Goal: Task Accomplishment & Management: Manage account settings

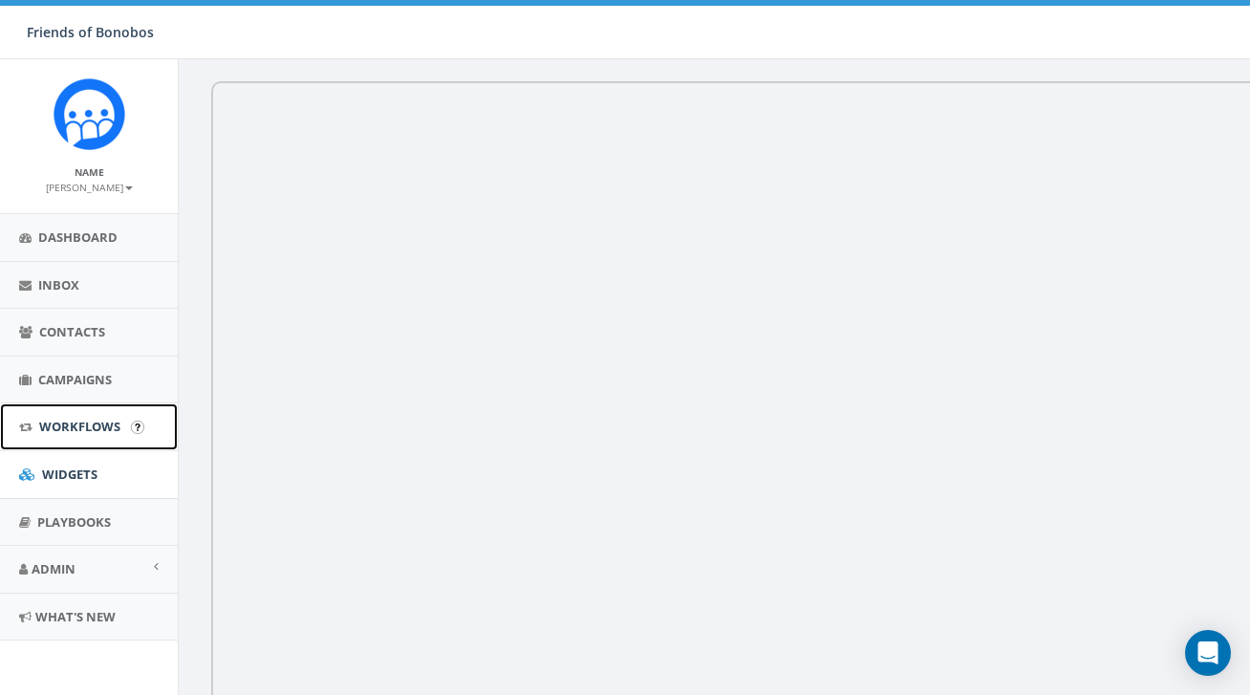
click at [100, 434] on span "Workflows" at bounding box center [79, 426] width 81 height 17
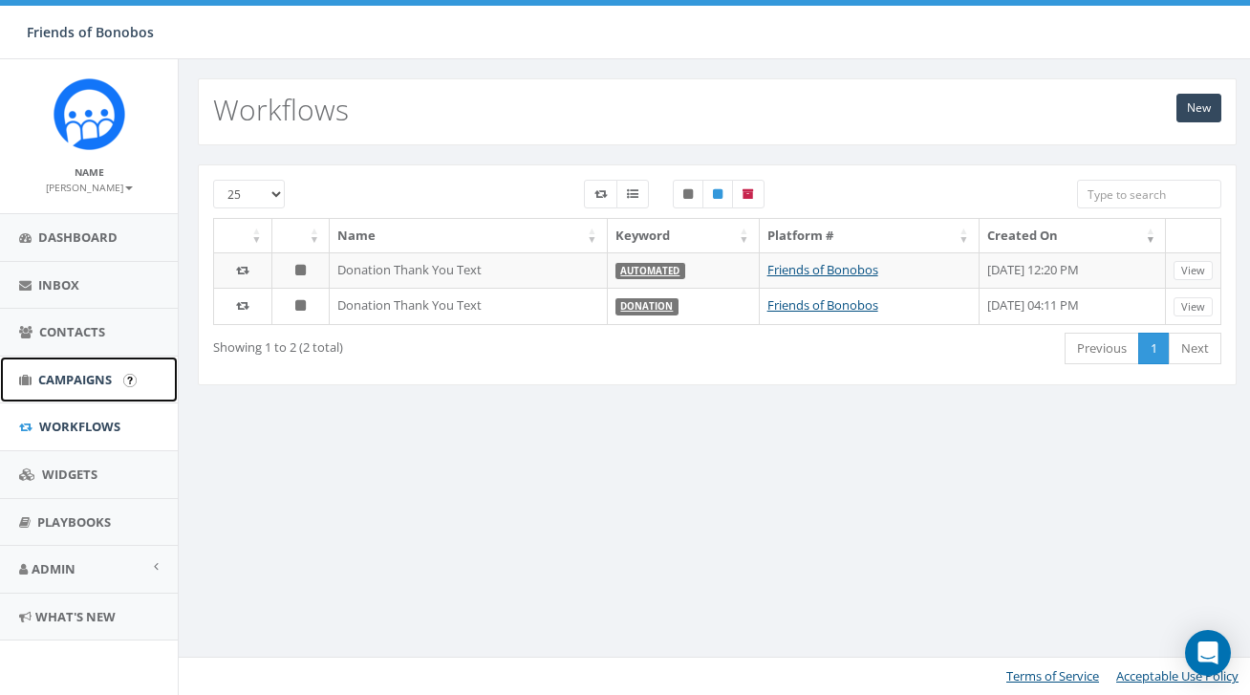
click at [100, 389] on link "Campaigns" at bounding box center [89, 379] width 178 height 47
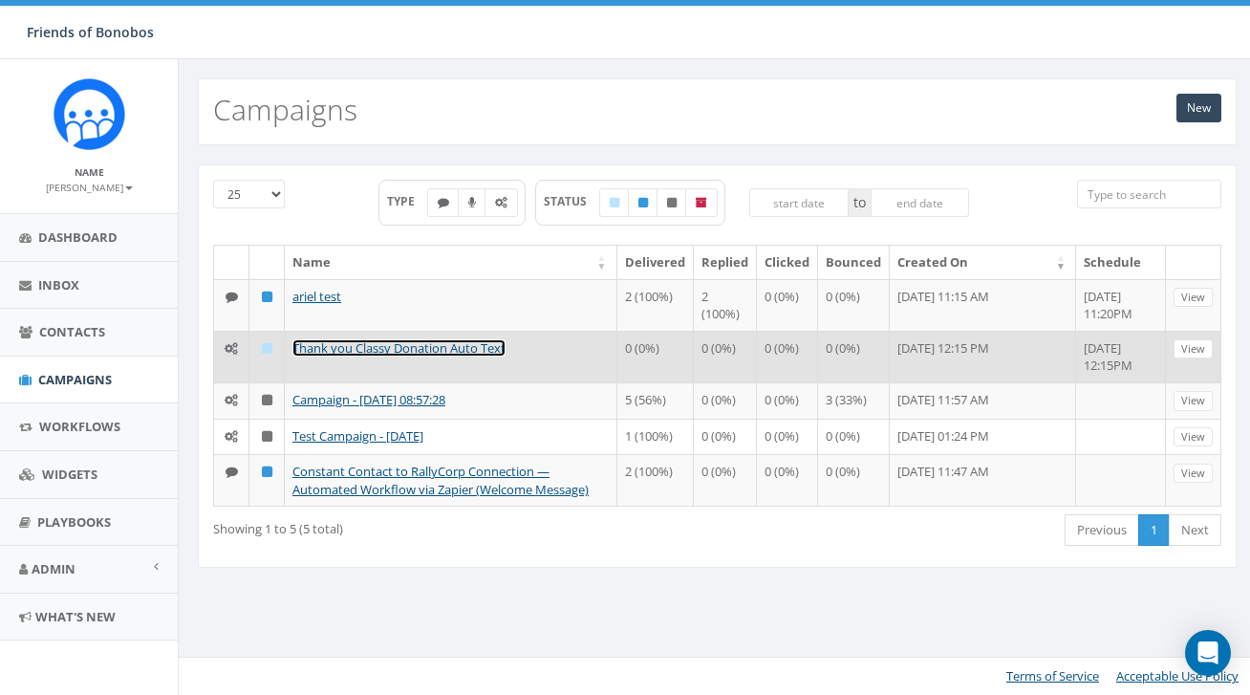
click at [384, 350] on link "Thank you Classy Donation Auto Text" at bounding box center [398, 347] width 213 height 17
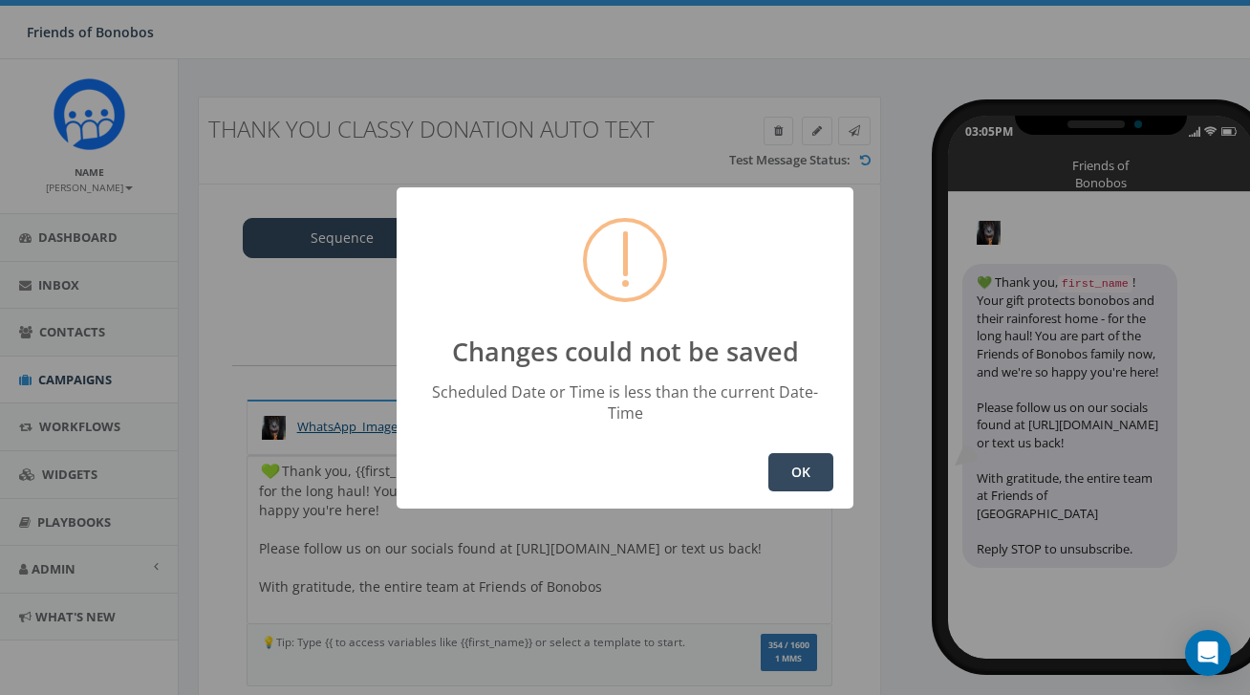
click at [772, 457] on button "OK" at bounding box center [800, 472] width 65 height 38
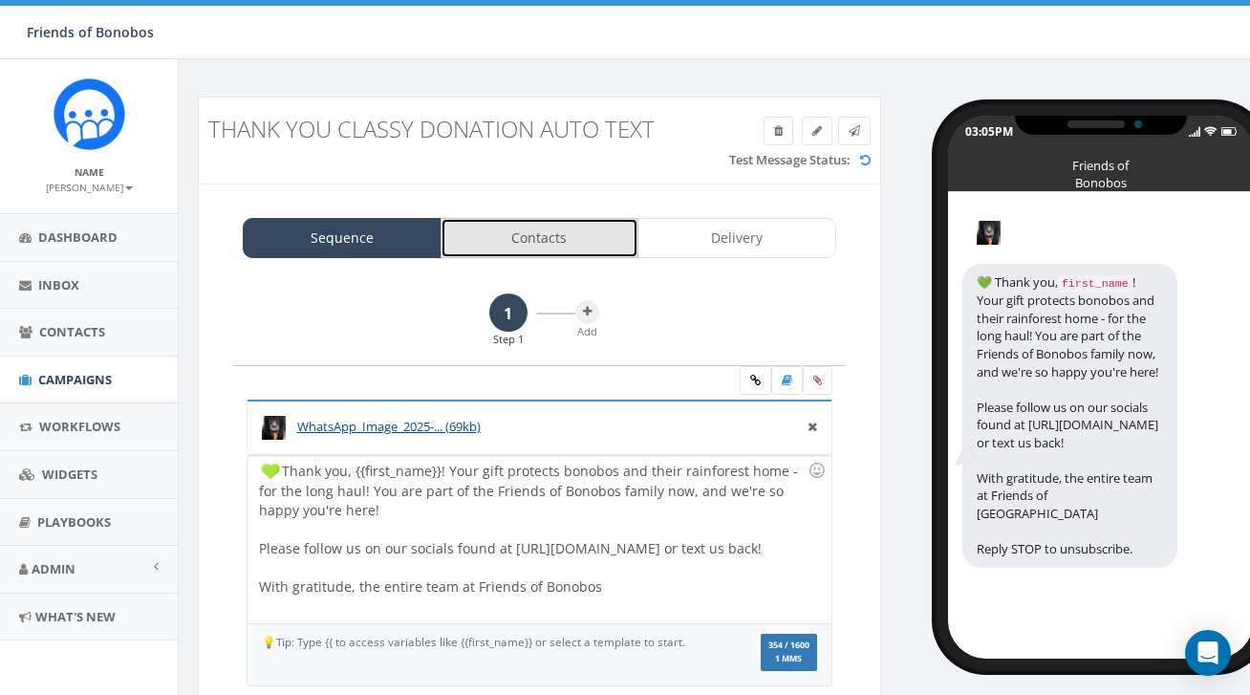
click at [555, 241] on link "Contacts" at bounding box center [540, 238] width 199 height 40
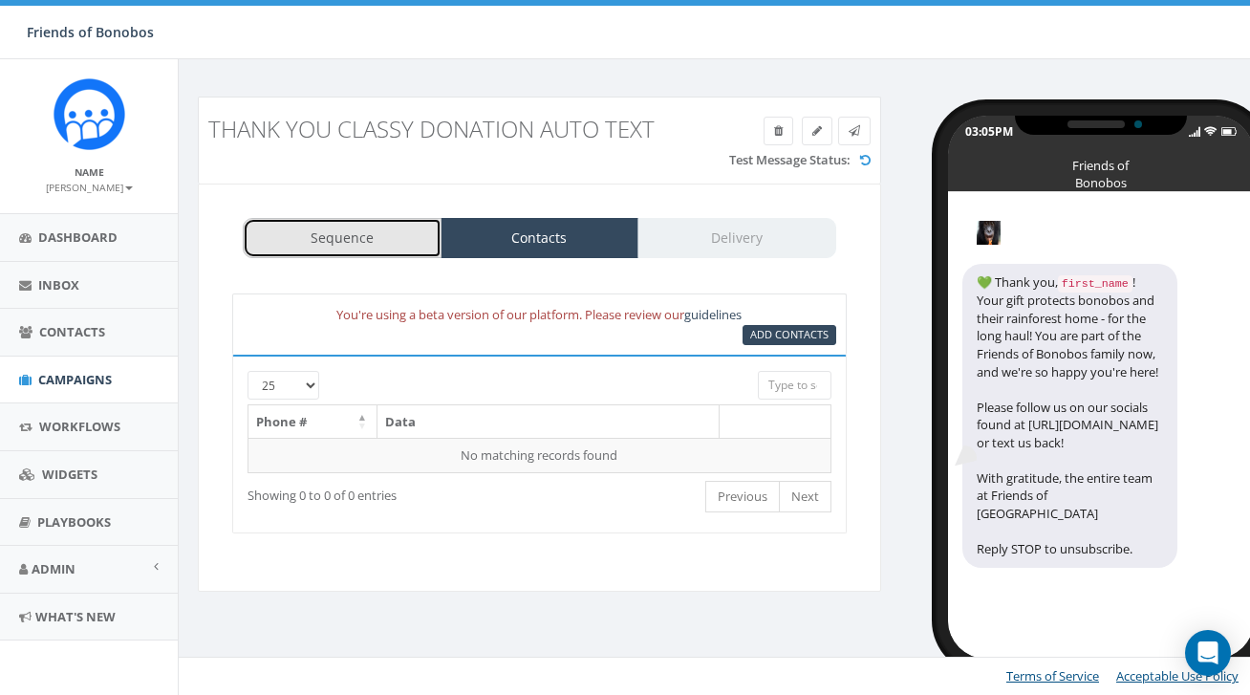
click at [336, 227] on link "Sequence" at bounding box center [342, 238] width 199 height 40
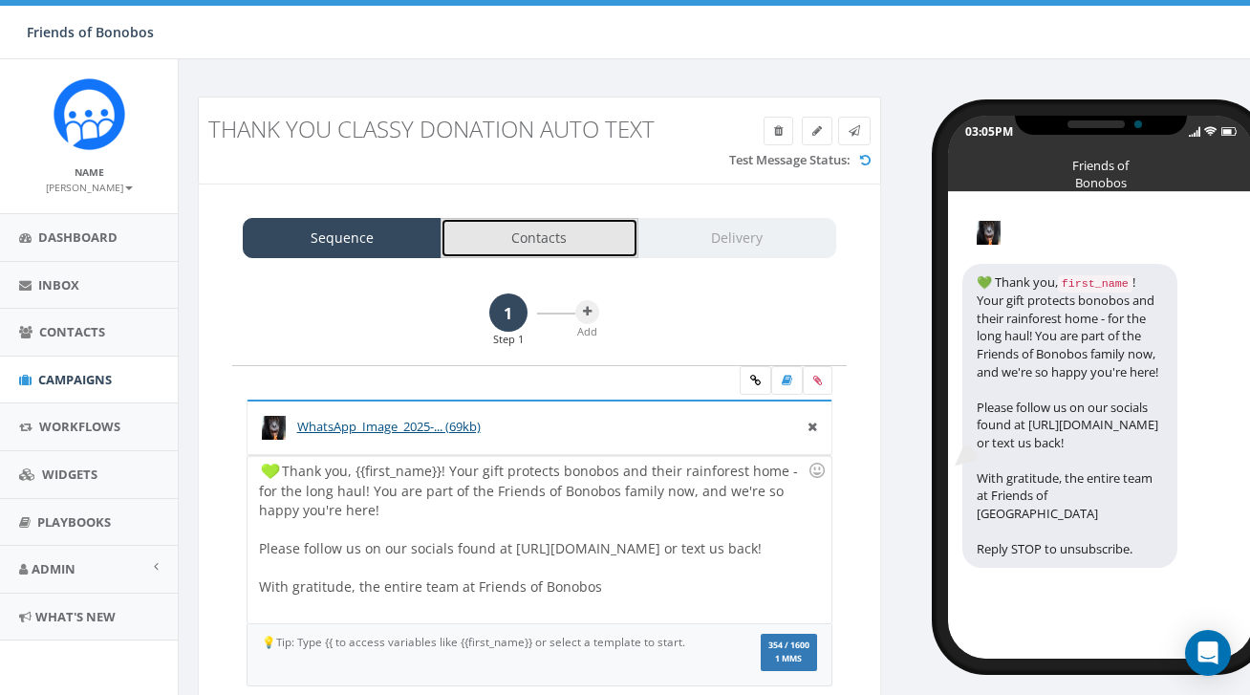
click at [499, 256] on link "Contacts" at bounding box center [540, 238] width 199 height 40
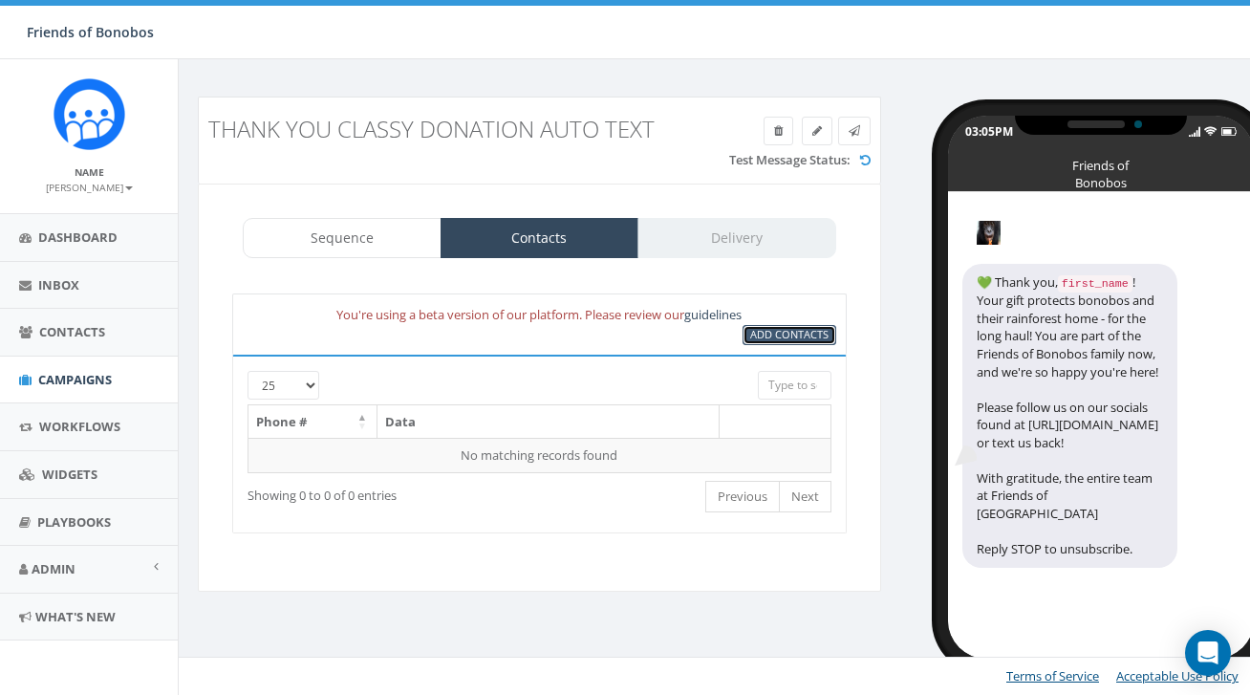
click at [799, 340] on span "Add Contacts" at bounding box center [789, 334] width 78 height 14
select select
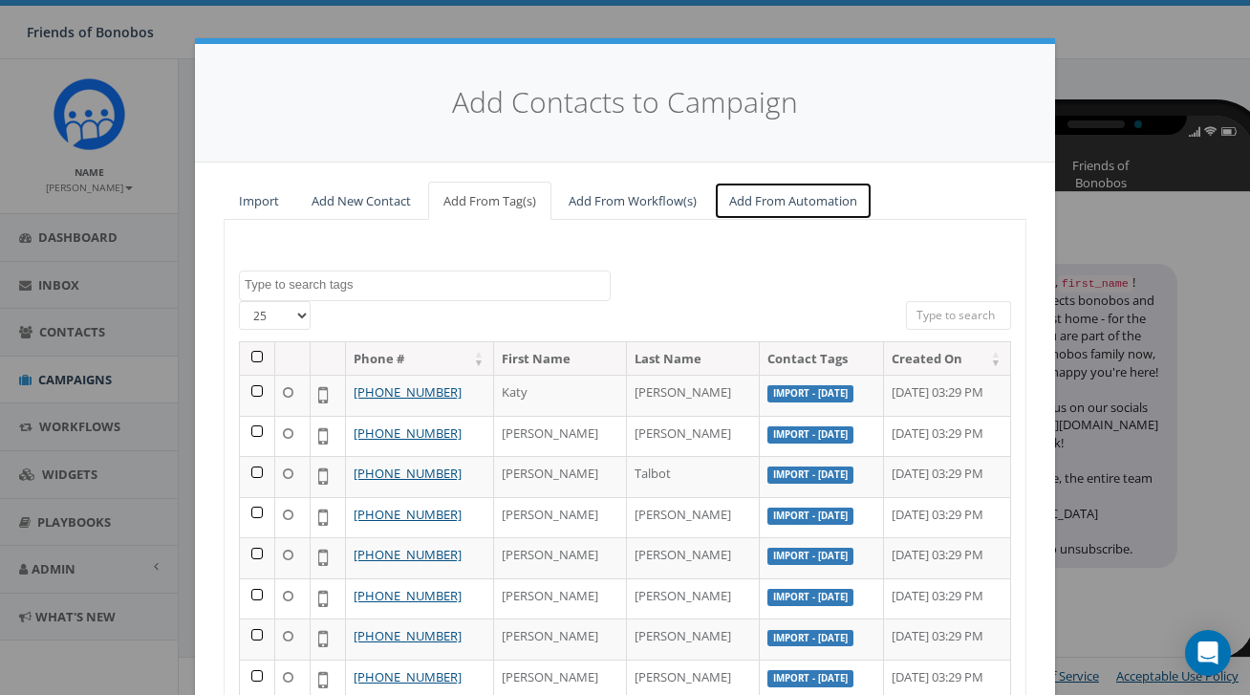
click at [763, 205] on link "Add From Automation" at bounding box center [793, 201] width 159 height 39
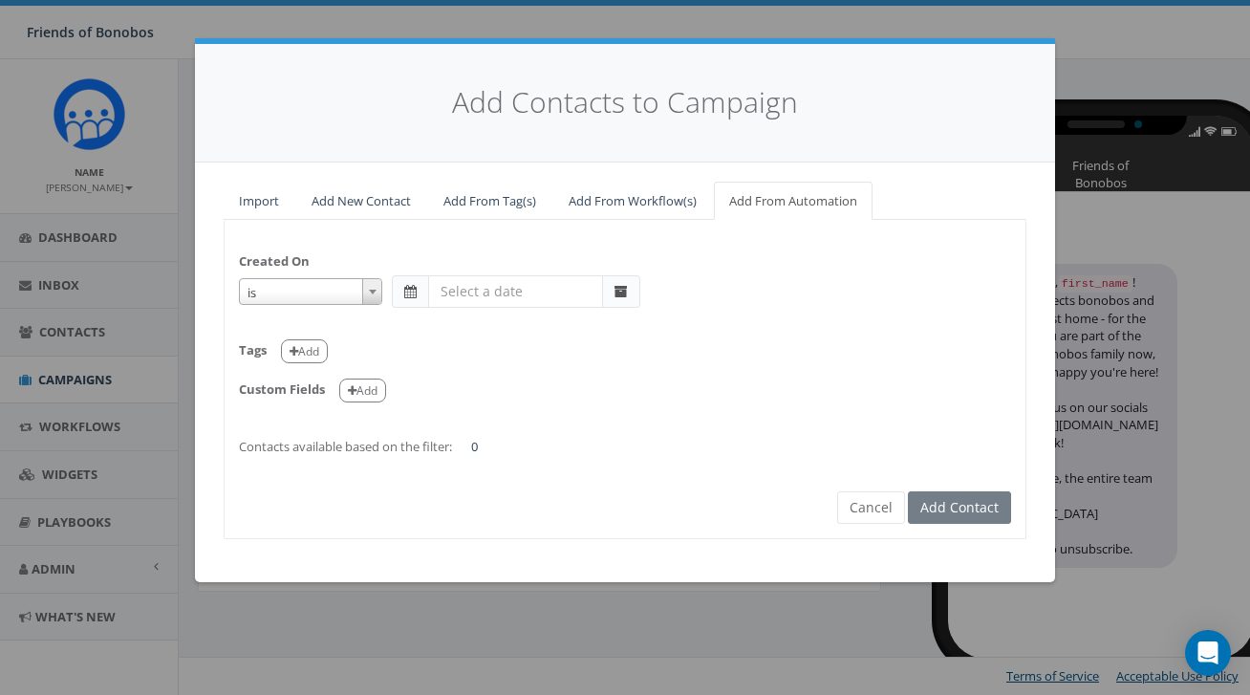
click at [385, 294] on div "is is on or before is on or after is before is after is not is" at bounding box center [625, 291] width 772 height 32
click at [370, 294] on span at bounding box center [371, 291] width 19 height 25
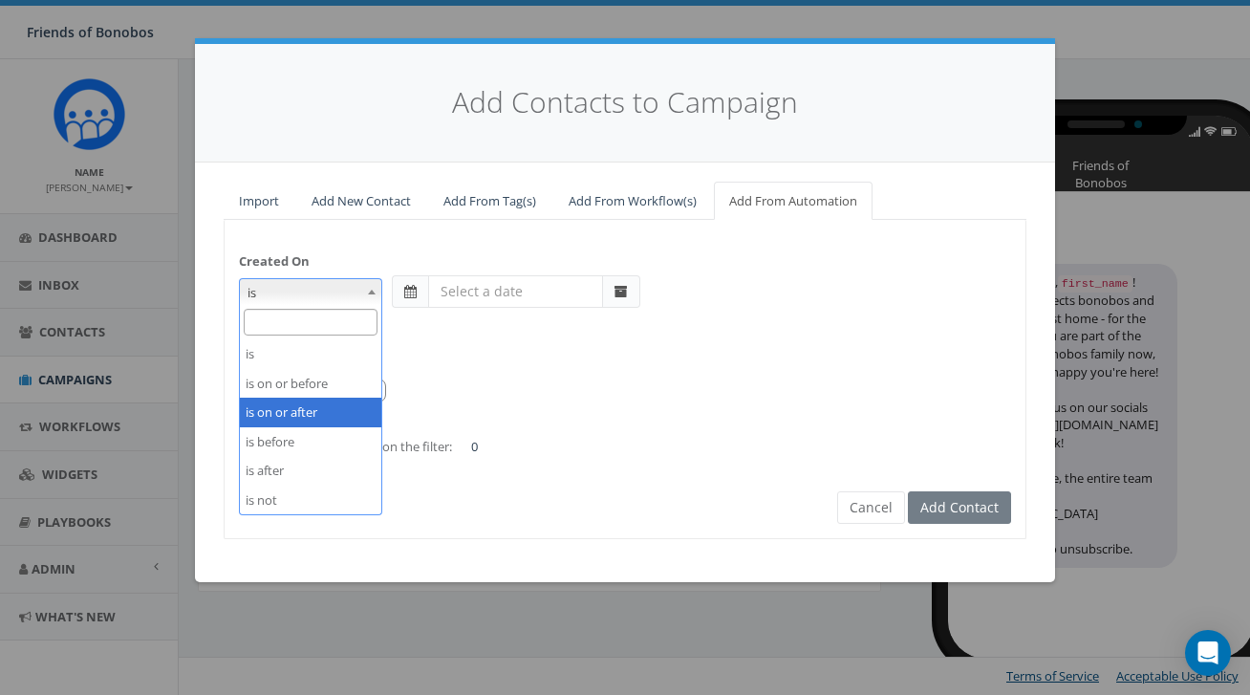
select select "is on or after"
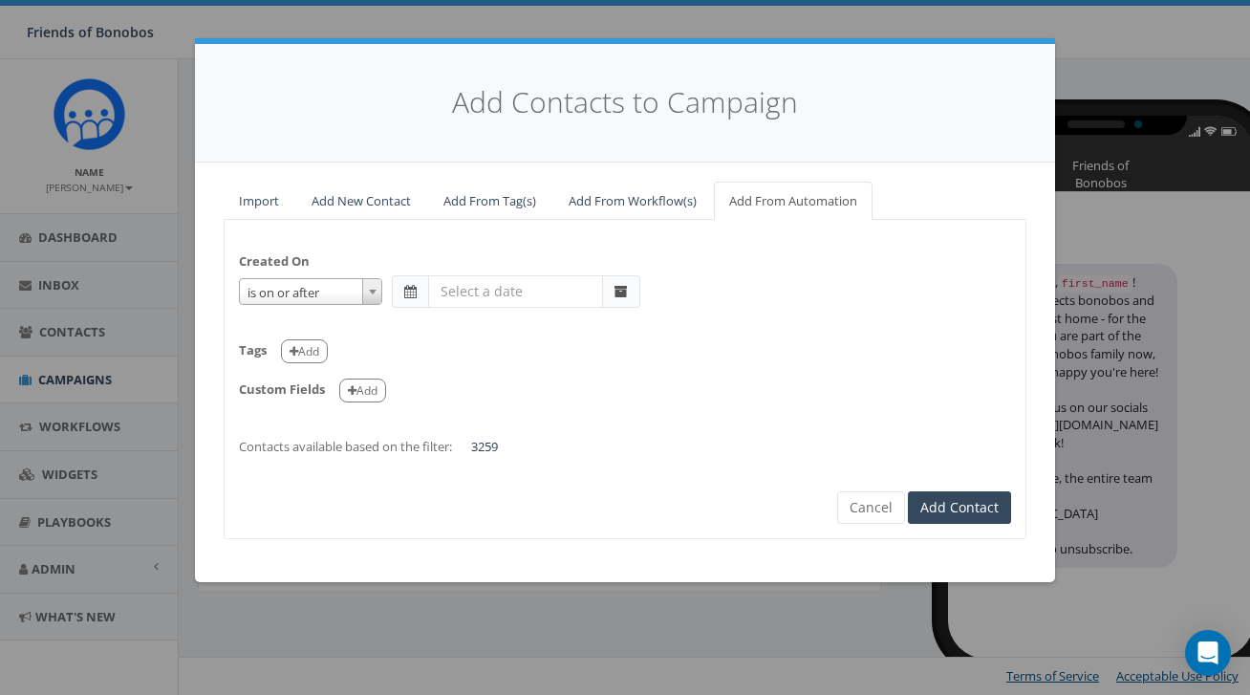
click at [408, 291] on span at bounding box center [410, 291] width 12 height 13
click at [462, 291] on input "text" at bounding box center [515, 291] width 175 height 32
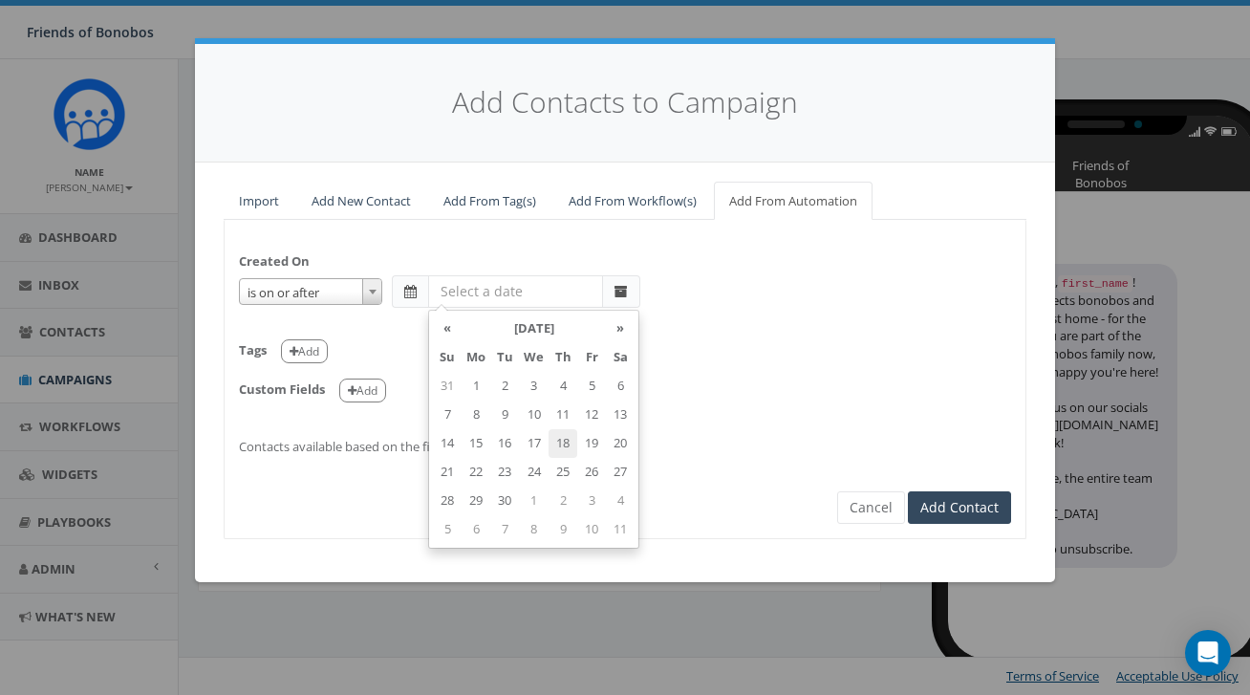
click at [563, 447] on td "18" at bounding box center [562, 443] width 29 height 29
type input "2025-09-18"
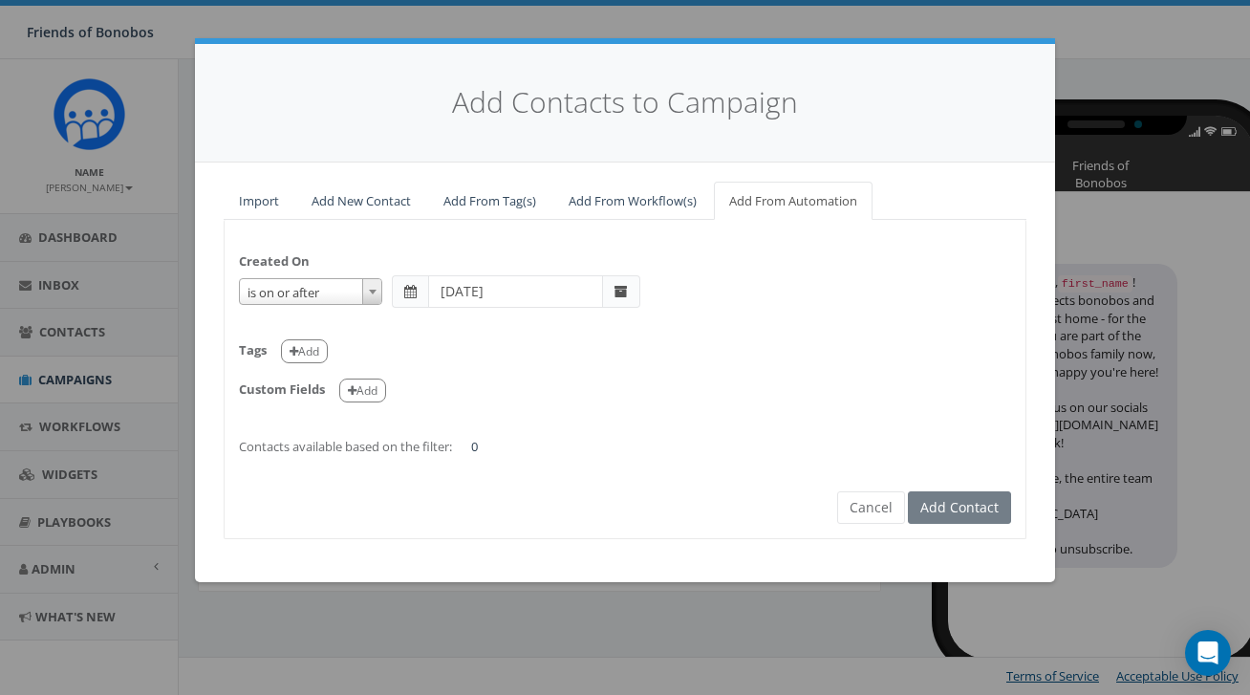
click at [730, 259] on div "Created On is is on or before is on or after is before is after is not is on or…" at bounding box center [625, 345] width 801 height 222
click at [610, 289] on span at bounding box center [621, 291] width 37 height 32
click at [424, 290] on span at bounding box center [410, 291] width 36 height 32
click at [408, 293] on span at bounding box center [410, 291] width 12 height 13
click at [456, 289] on input "text" at bounding box center [515, 291] width 175 height 32
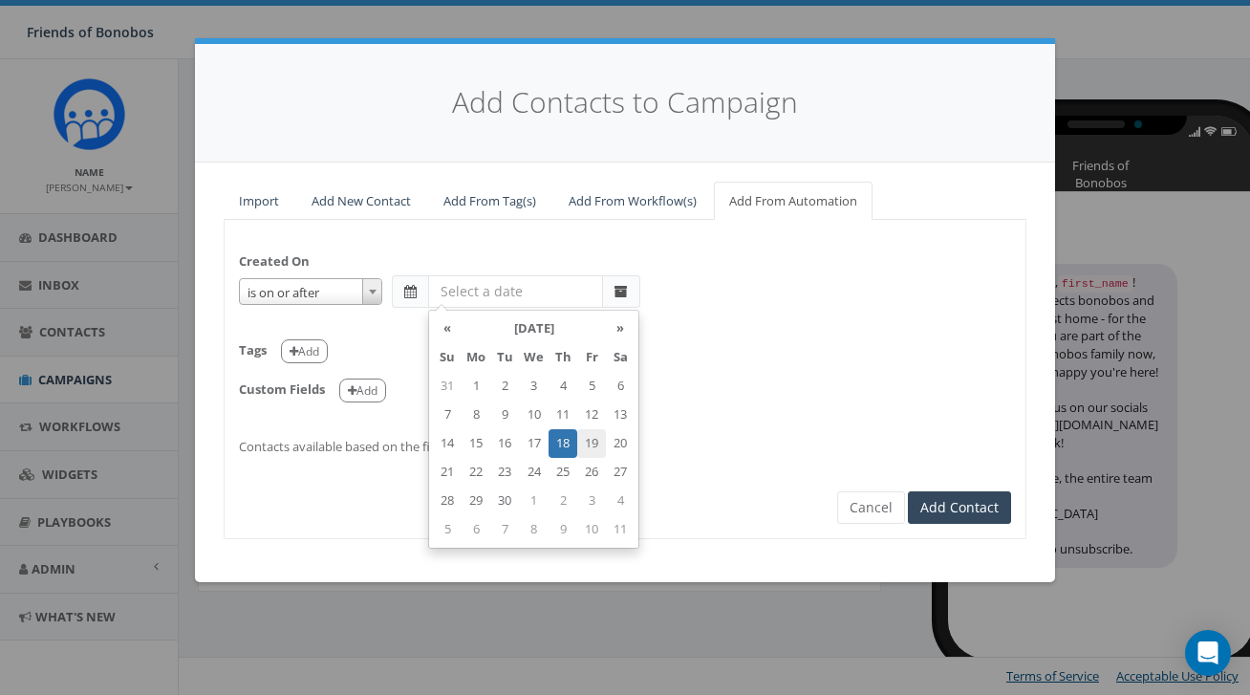
click at [589, 439] on td "19" at bounding box center [591, 443] width 29 height 29
type input "2025-09-19"
click at [699, 341] on div "Tags Add" at bounding box center [625, 344] width 772 height 39
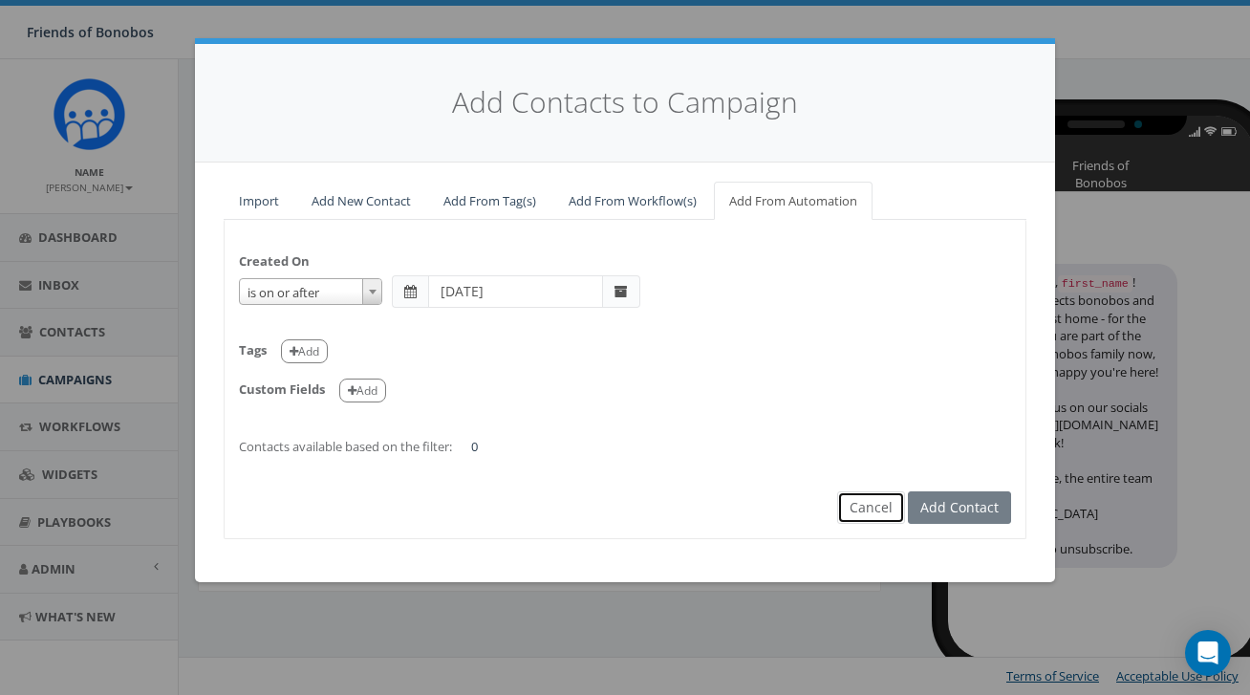
click at [859, 512] on button "Cancel" at bounding box center [871, 507] width 68 height 32
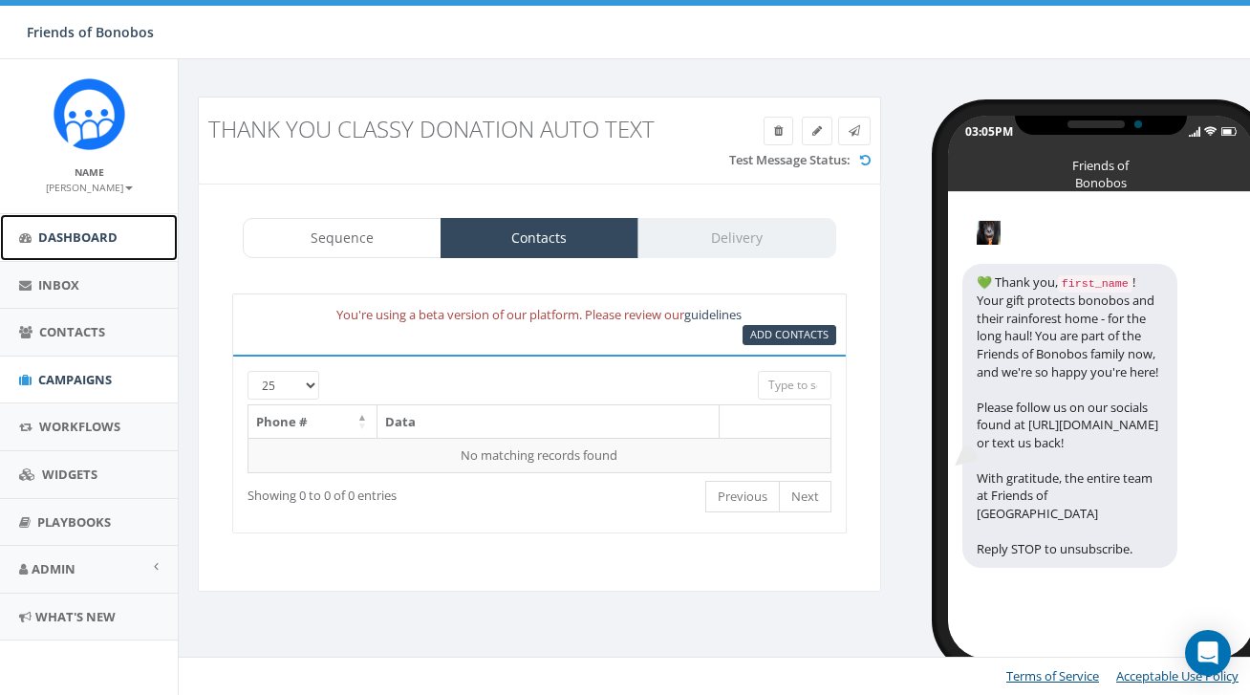
click at [42, 240] on span "Dashboard" at bounding box center [77, 236] width 79 height 17
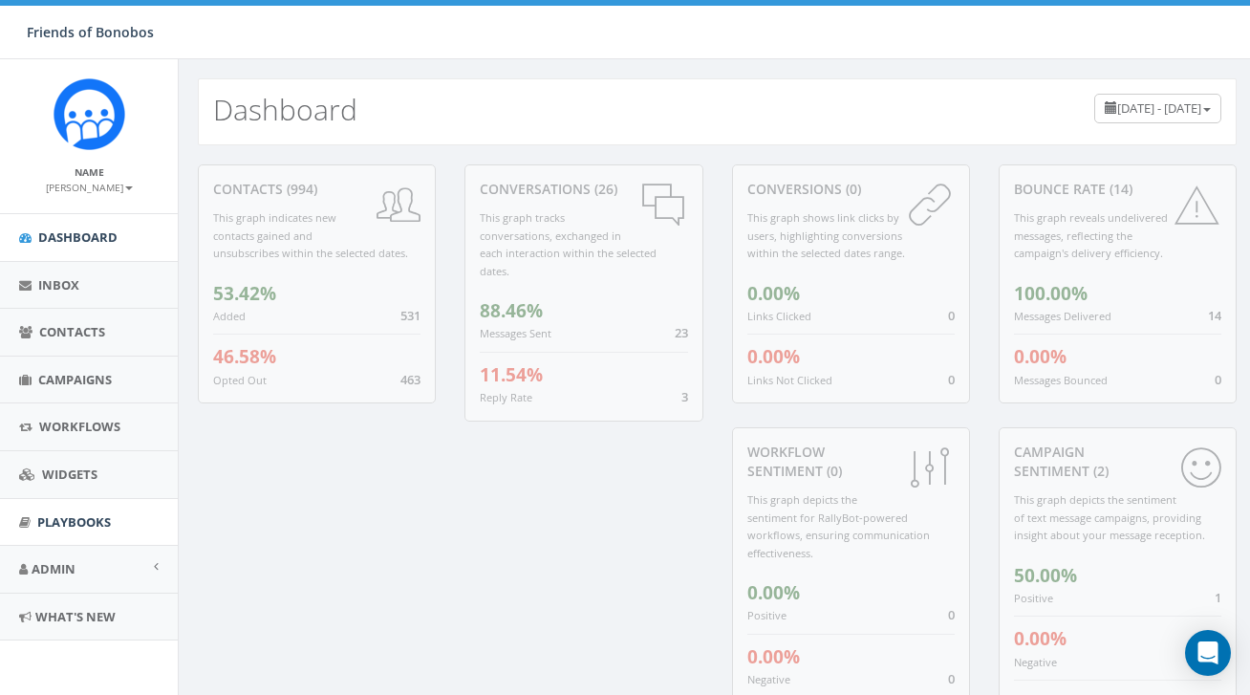
scroll to position [115, 0]
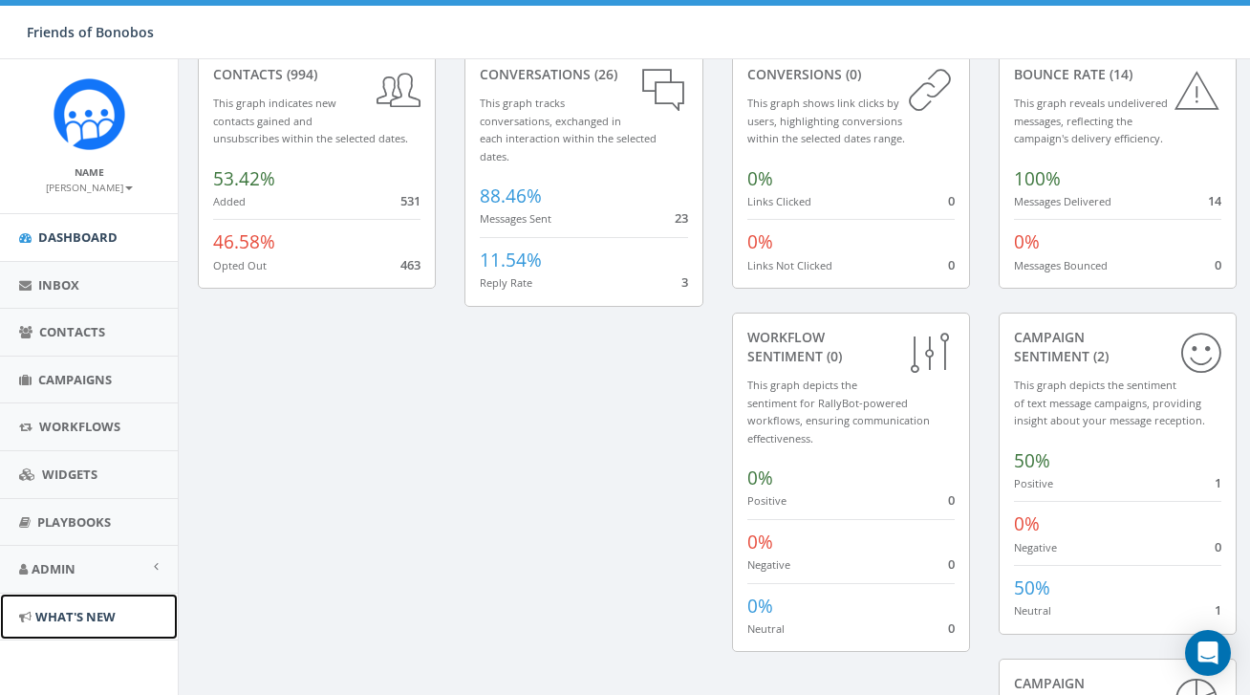
click at [66, 604] on link "What's New" at bounding box center [89, 616] width 178 height 47
click at [69, 573] on span "Admin" at bounding box center [54, 568] width 44 height 17
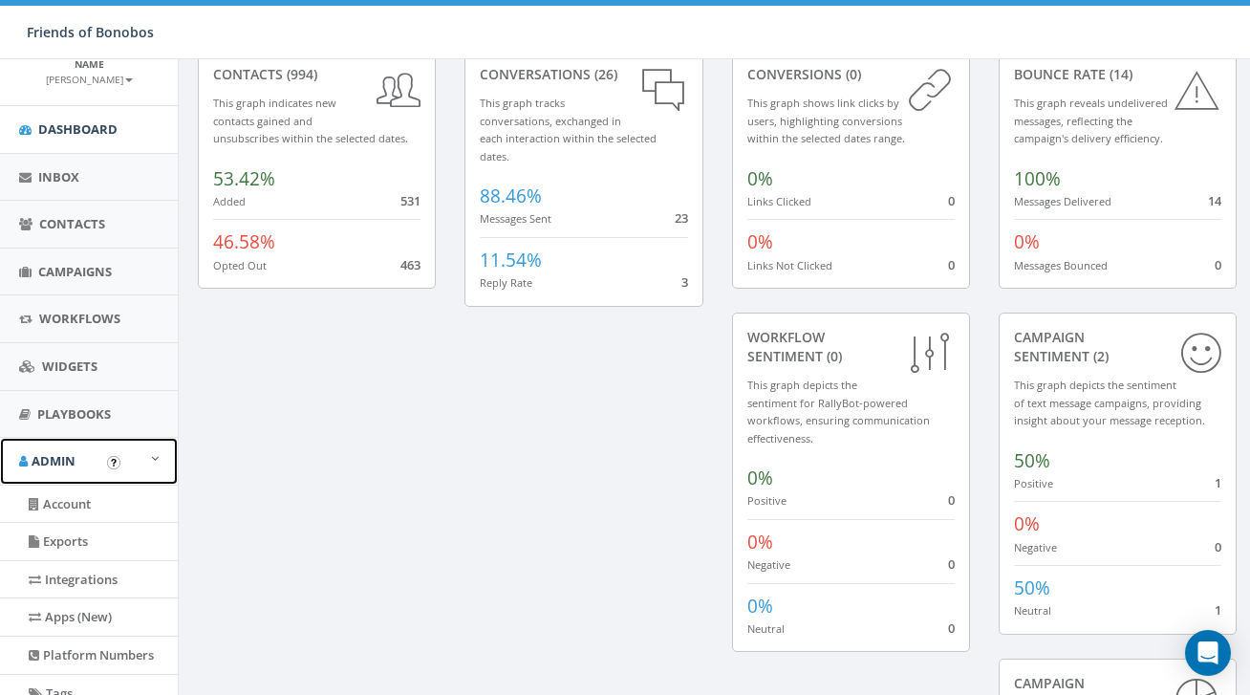
scroll to position [106, 0]
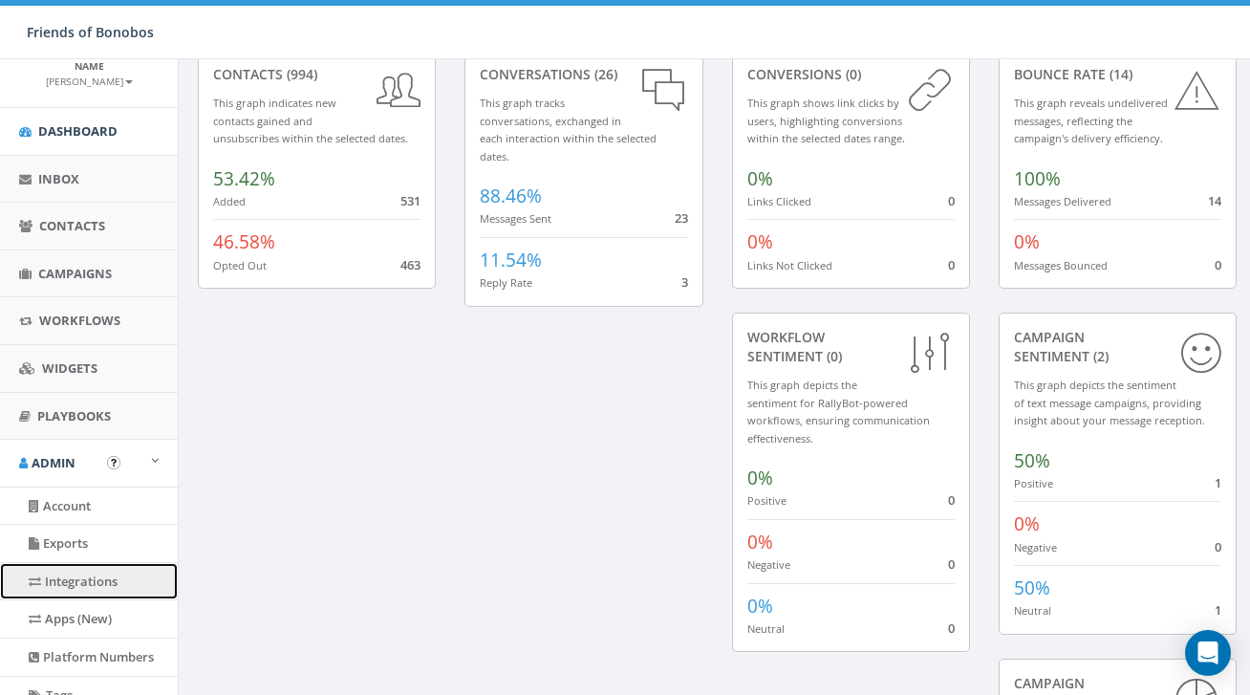
click at [90, 577] on link "Integrations" at bounding box center [89, 581] width 178 height 37
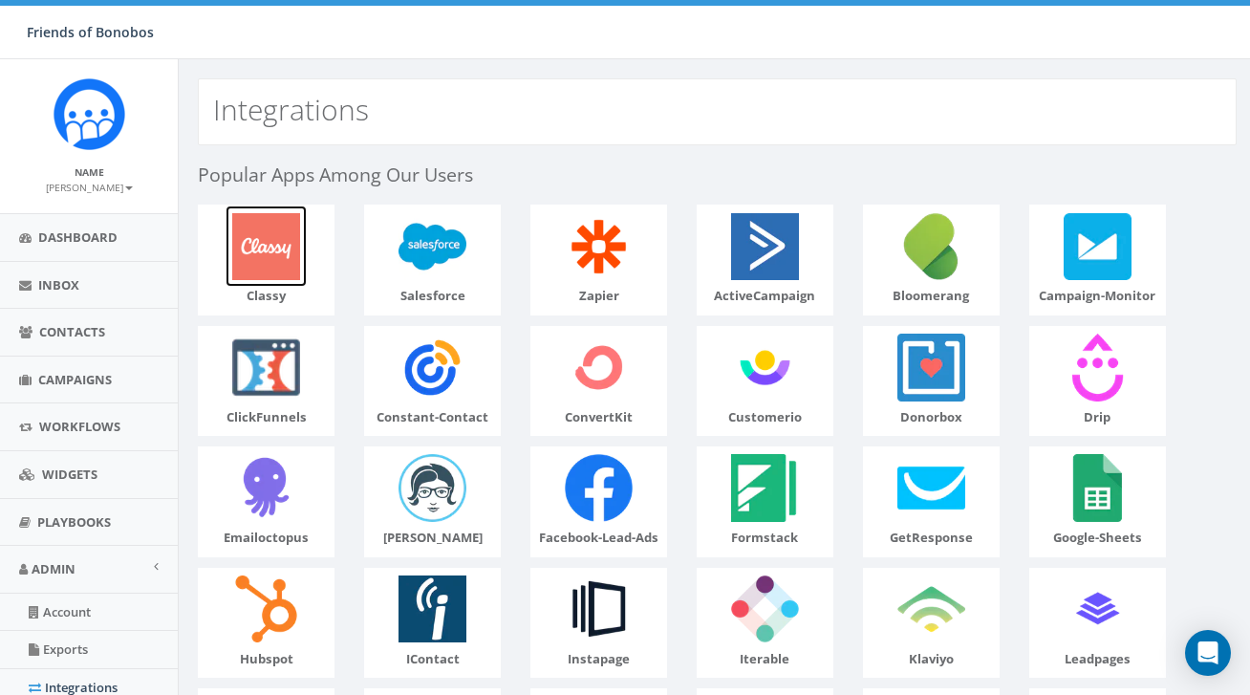
click at [260, 274] on img at bounding box center [266, 245] width 81 height 81
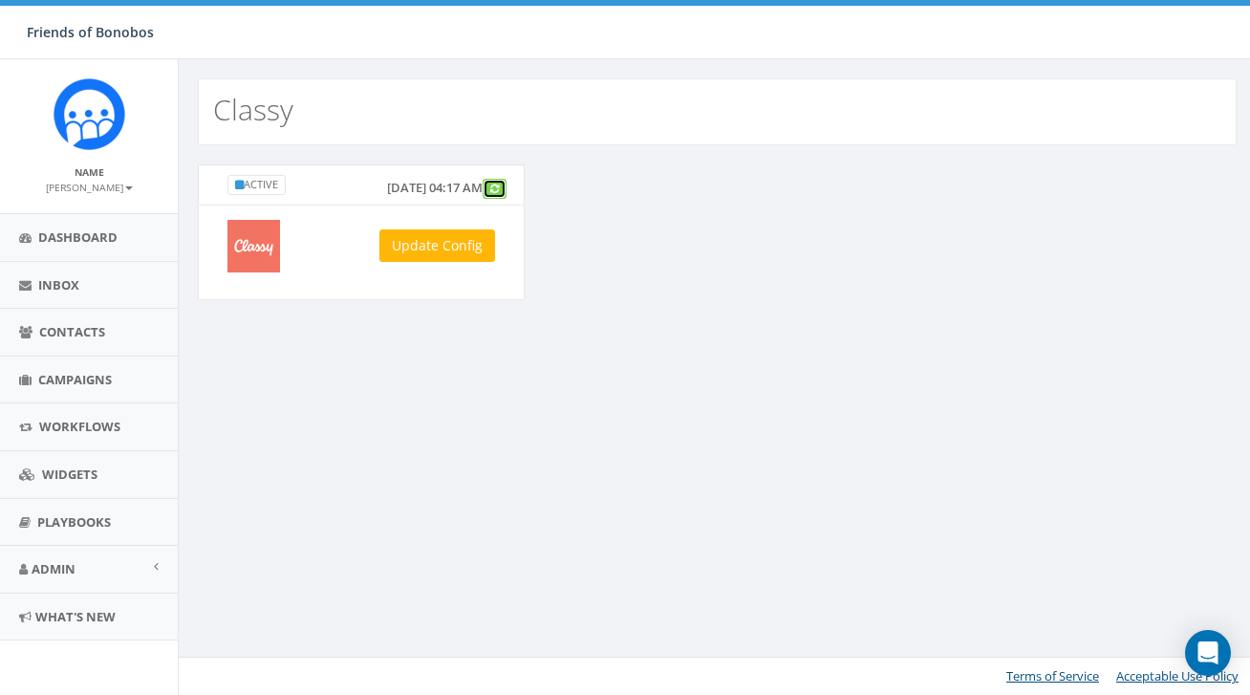
click at [496, 199] on link at bounding box center [495, 189] width 24 height 20
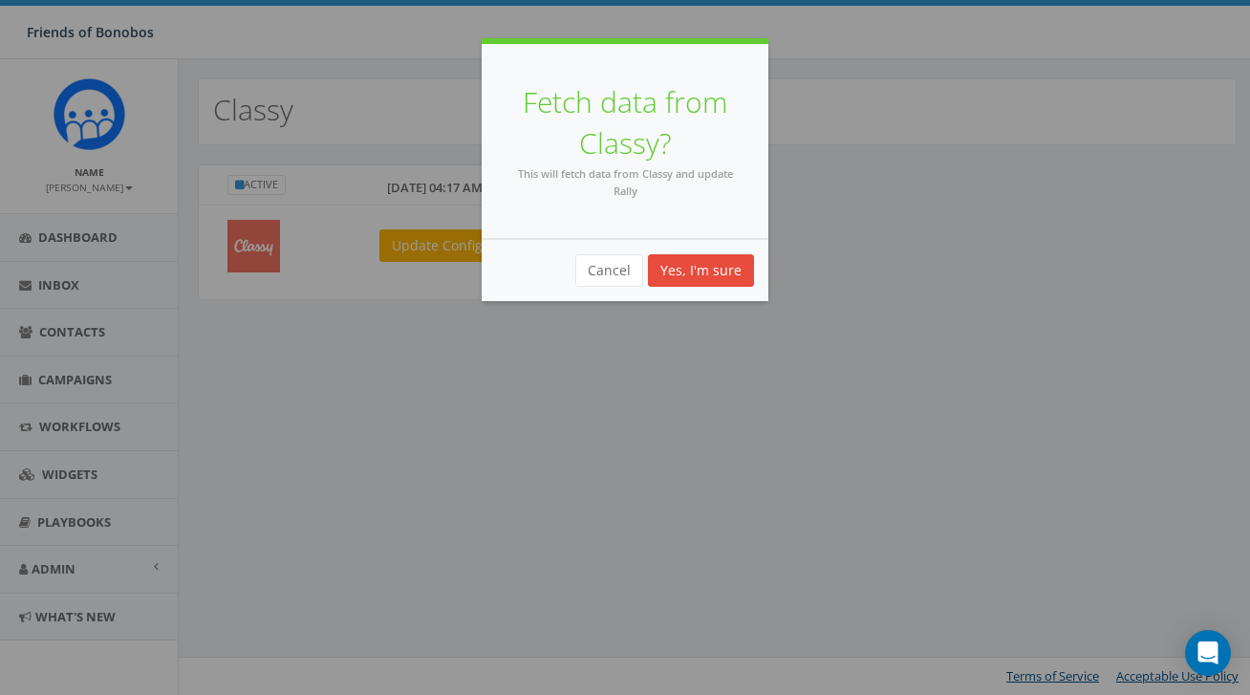
click at [698, 290] on div "Cancel Yes, I'm sure" at bounding box center [625, 270] width 287 height 62
click at [699, 271] on button "Yes, I'm sure" at bounding box center [701, 270] width 106 height 32
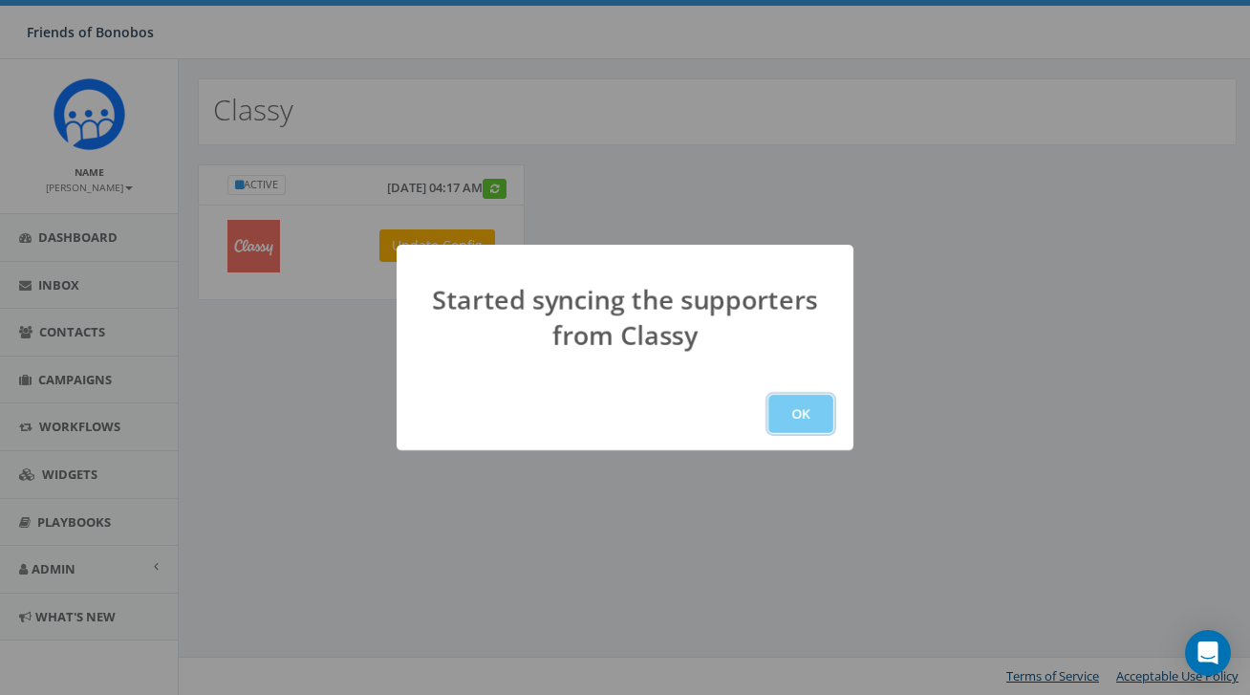
click at [818, 414] on button "OK" at bounding box center [800, 414] width 65 height 38
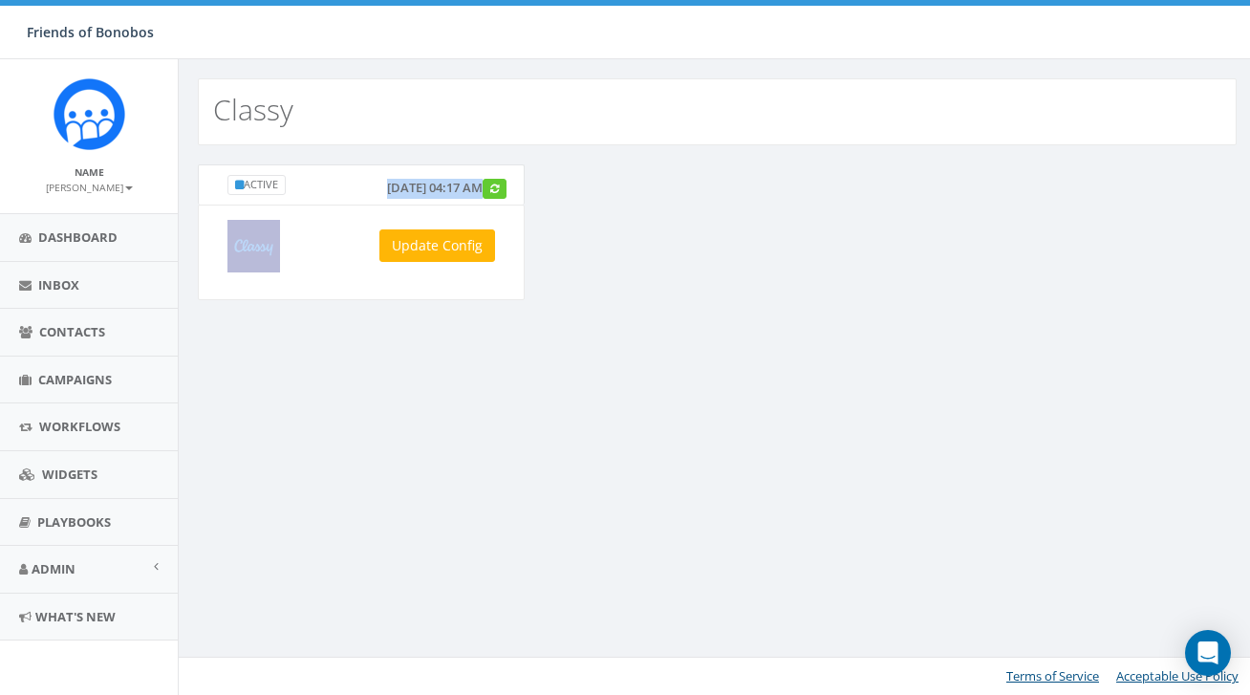
drag, startPoint x: 299, startPoint y: 202, endPoint x: 487, endPoint y: 213, distance: 188.6
click at [488, 214] on div "Active [DATE] 04:17 AM Update Config" at bounding box center [361, 232] width 327 height 136
copy div "[DATE] 04:17 AM"
